Goal: Task Accomplishment & Management: Manage account settings

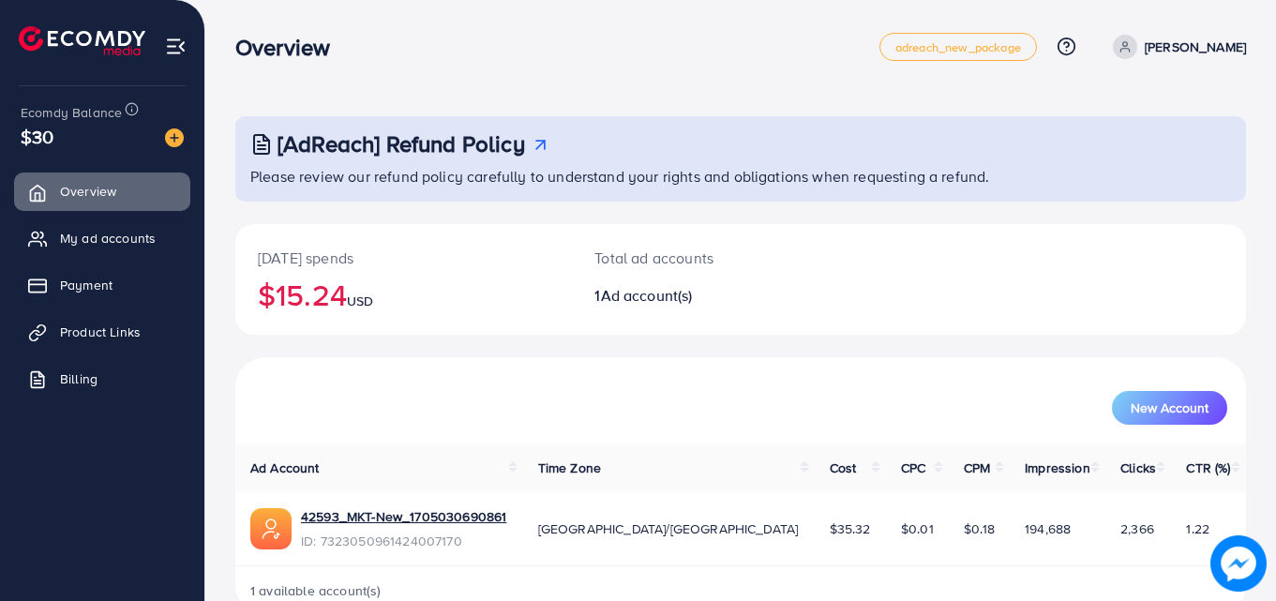
scroll to position [44, 0]
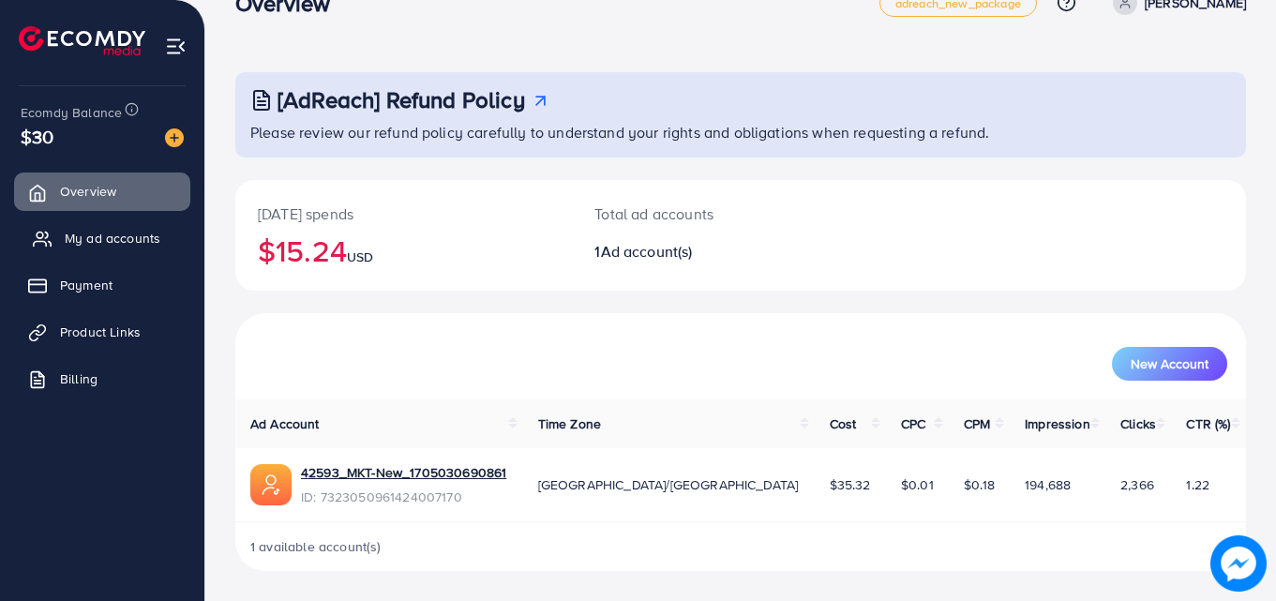
click at [115, 239] on span "My ad accounts" at bounding box center [113, 238] width 96 height 19
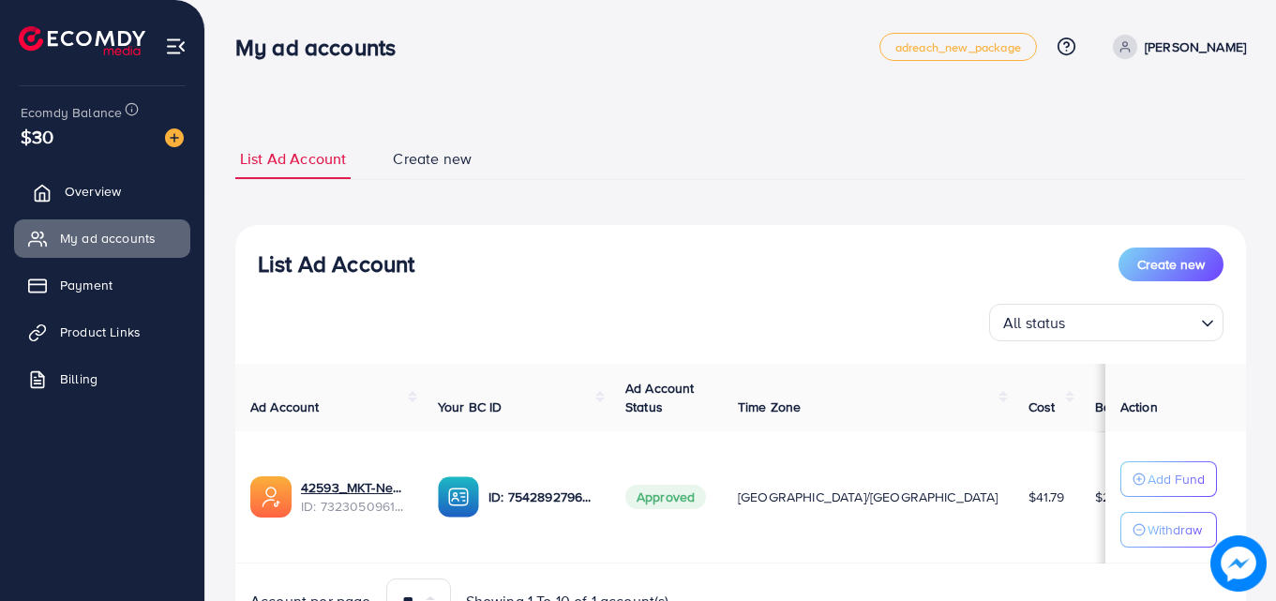
click at [113, 190] on span "Overview" at bounding box center [93, 191] width 56 height 19
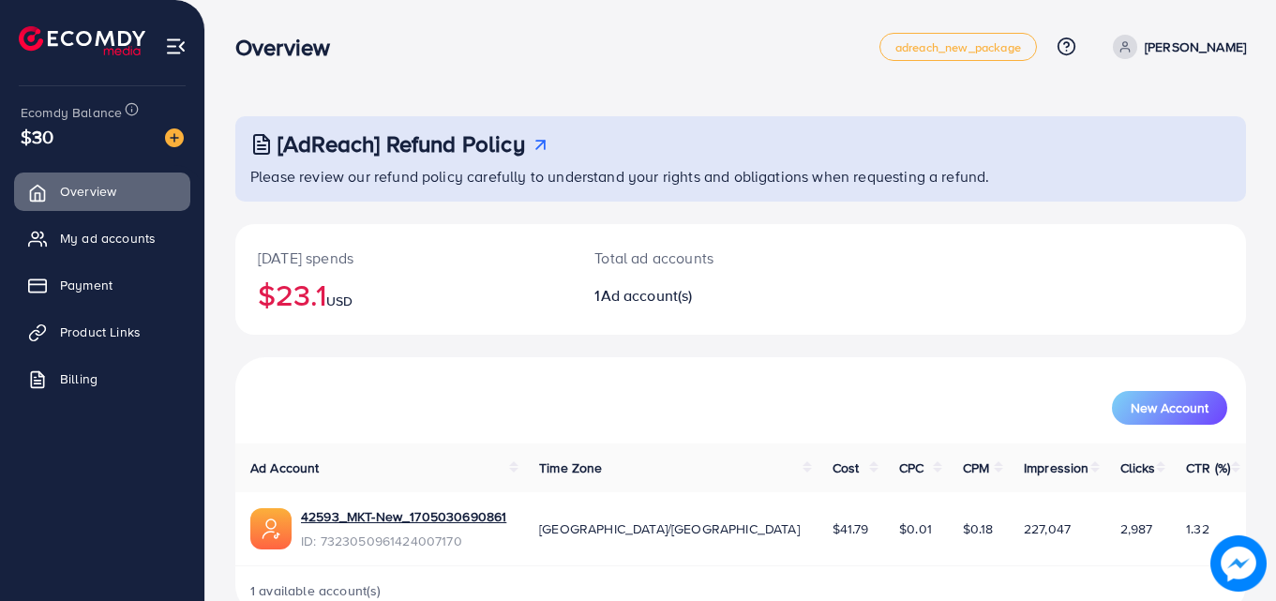
scroll to position [44, 0]
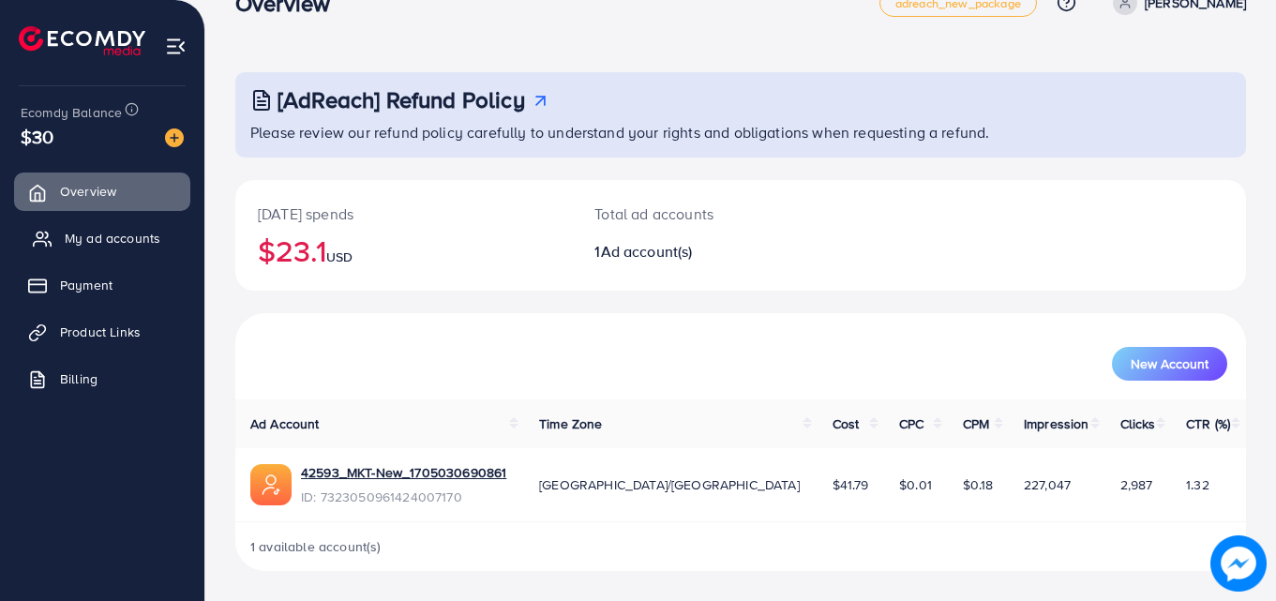
click at [131, 240] on span "My ad accounts" at bounding box center [113, 238] width 96 height 19
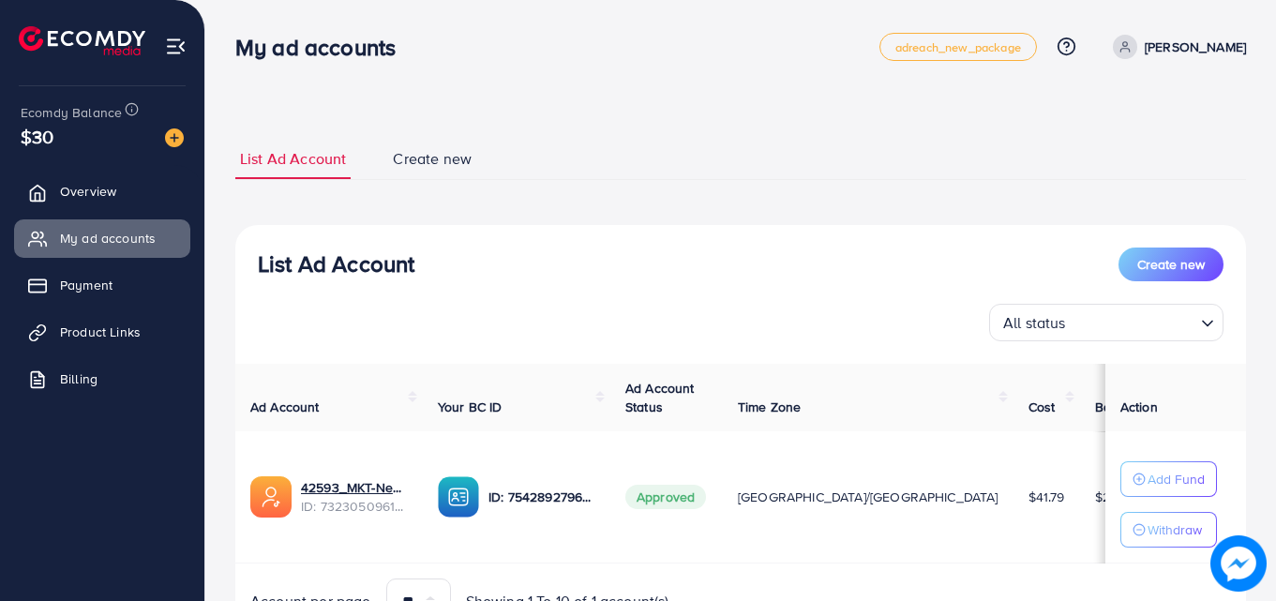
scroll to position [98, 0]
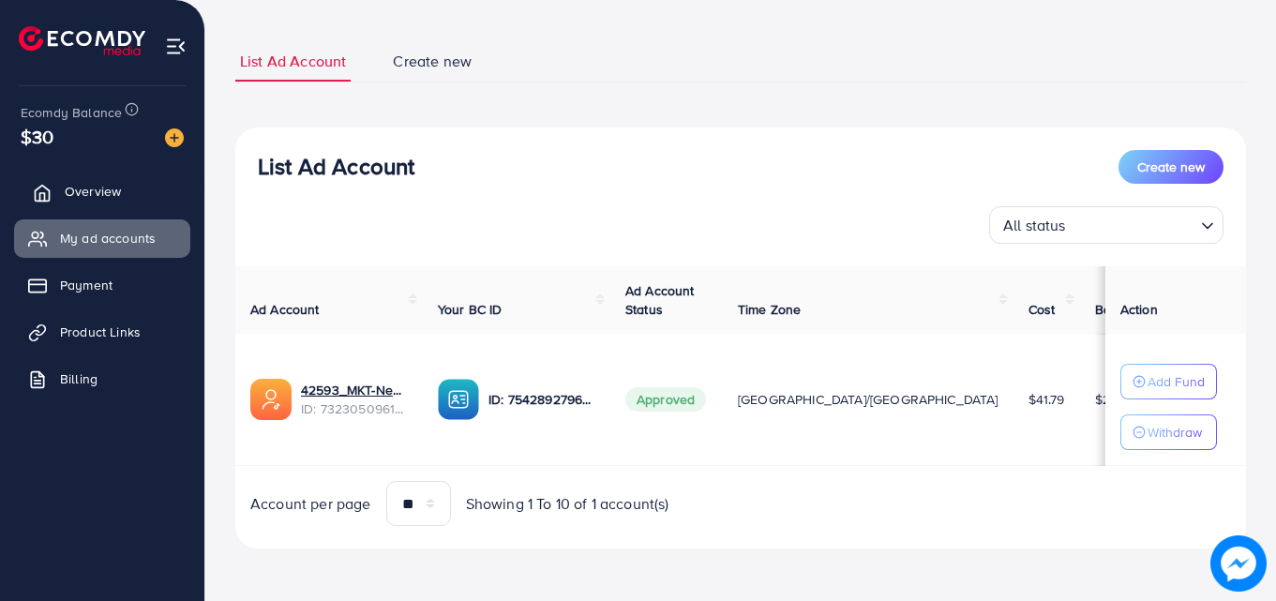
click at [107, 187] on span "Overview" at bounding box center [93, 191] width 56 height 19
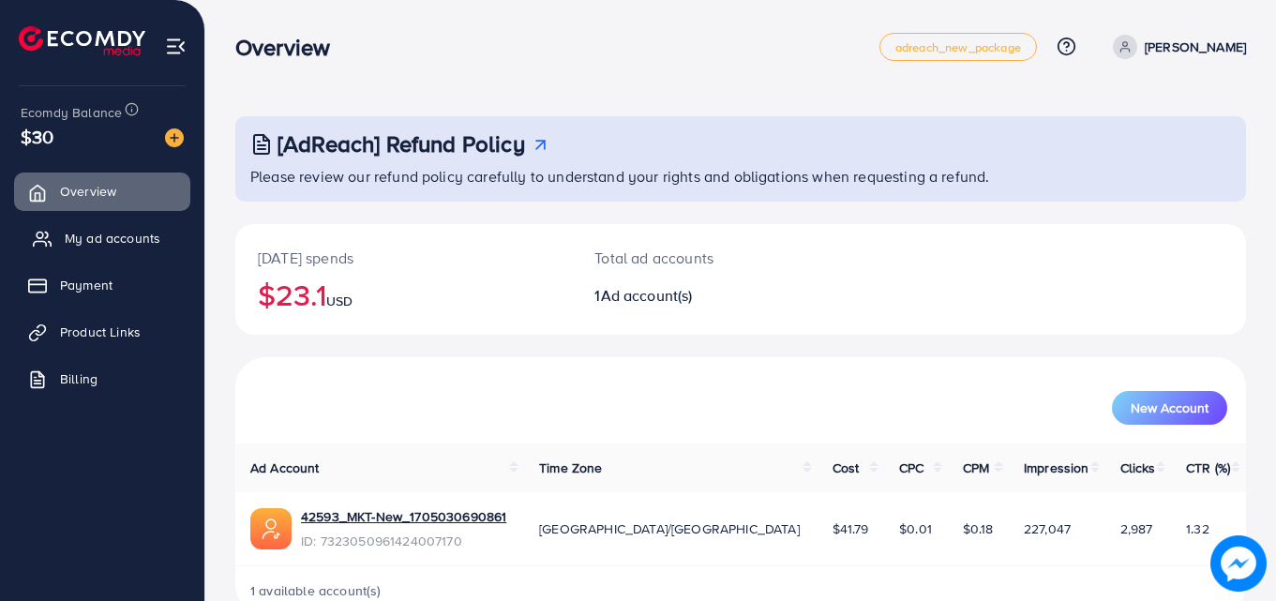
click at [124, 239] on span "My ad accounts" at bounding box center [113, 238] width 96 height 19
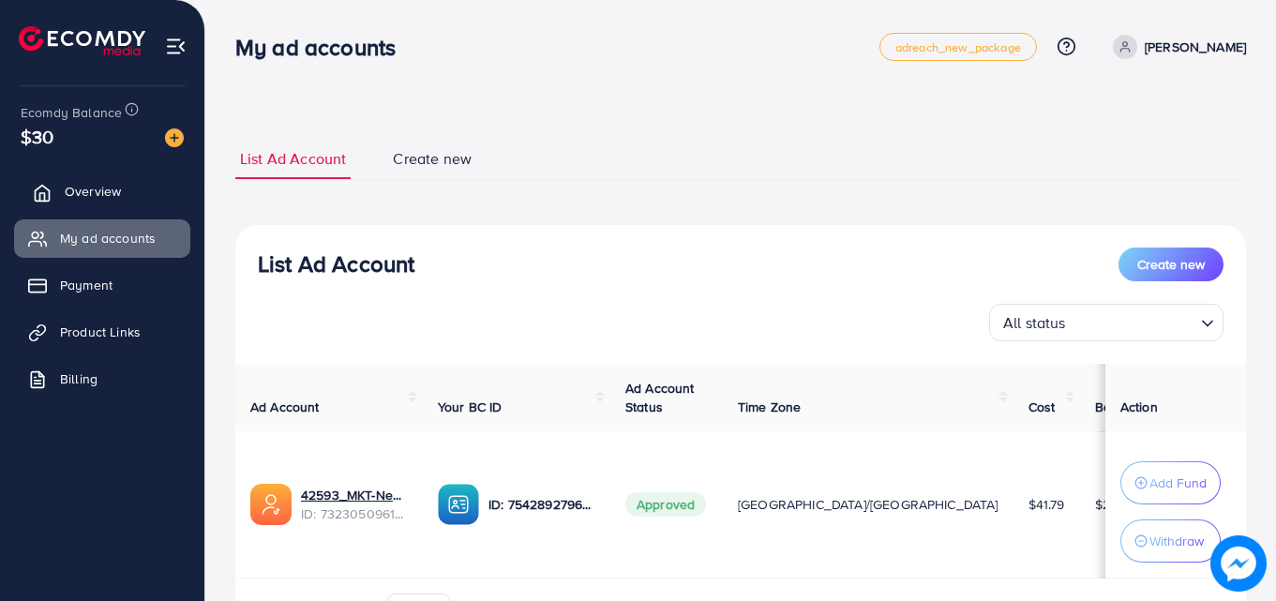
click at [104, 185] on span "Overview" at bounding box center [93, 191] width 56 height 19
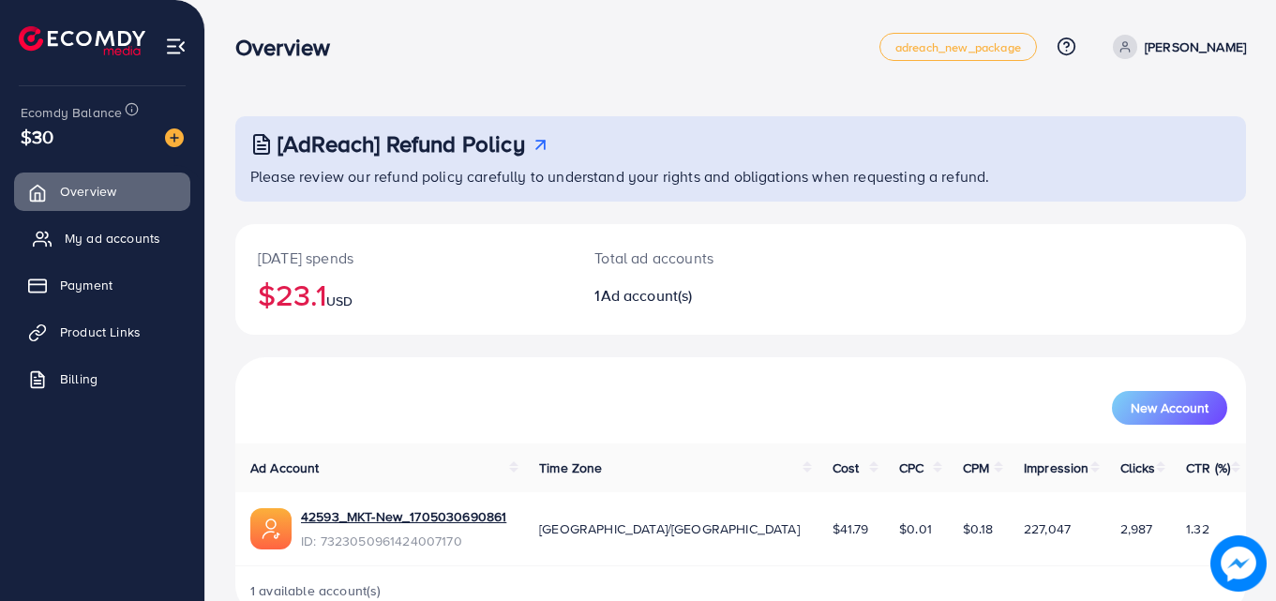
click at [134, 232] on span "My ad accounts" at bounding box center [113, 238] width 96 height 19
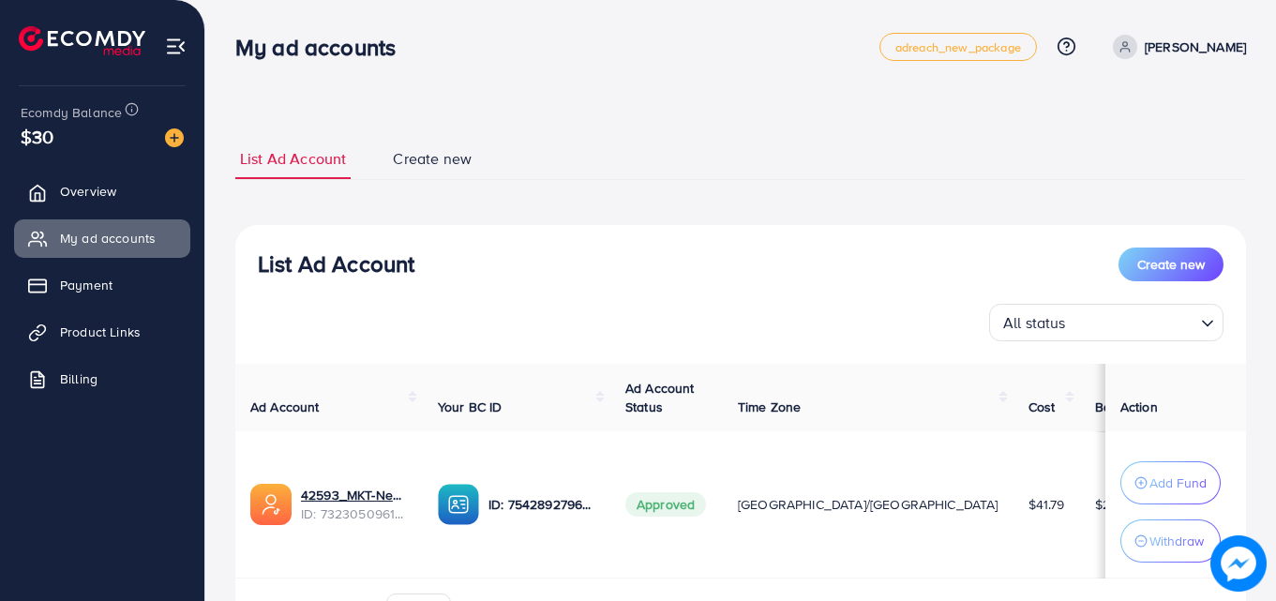
scroll to position [113, 0]
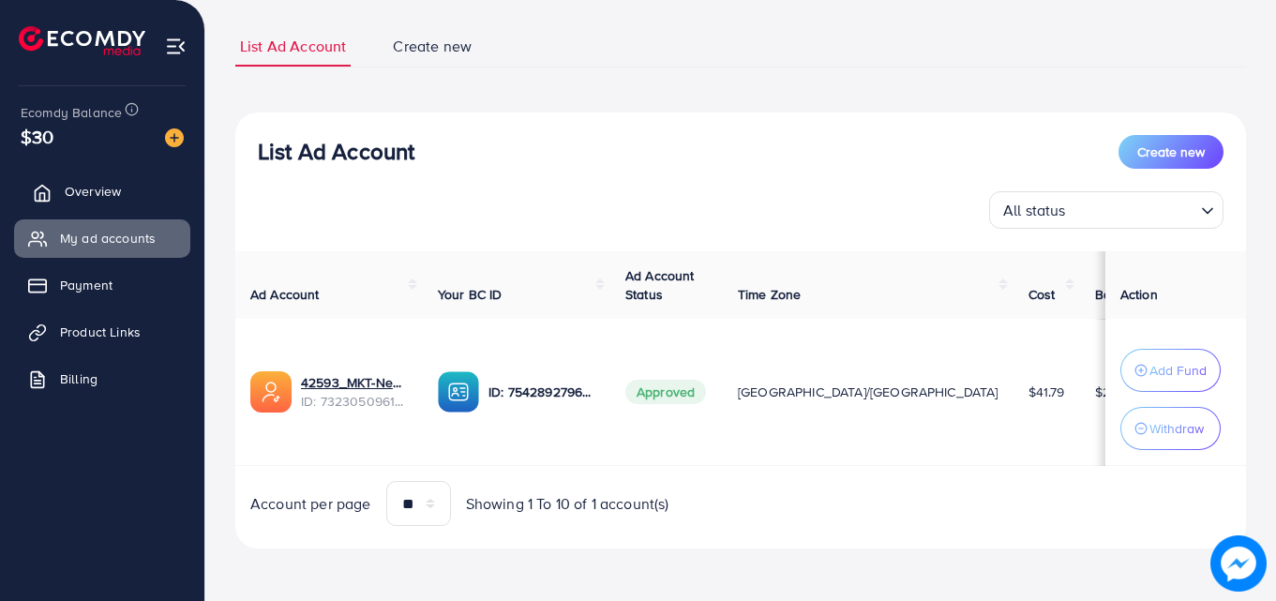
click at [99, 190] on span "Overview" at bounding box center [93, 191] width 56 height 19
